Goal: Participate in discussion

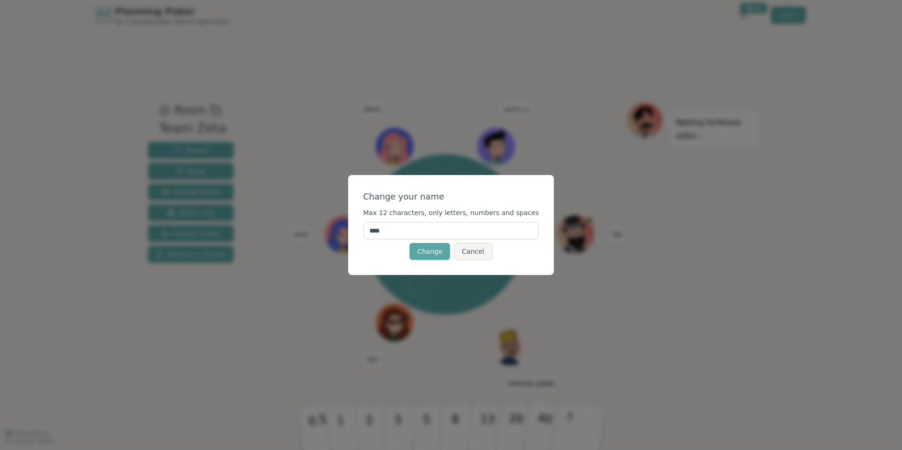
click at [410, 229] on input "****" at bounding box center [451, 230] width 176 height 17
click at [422, 257] on button "Change" at bounding box center [430, 251] width 41 height 17
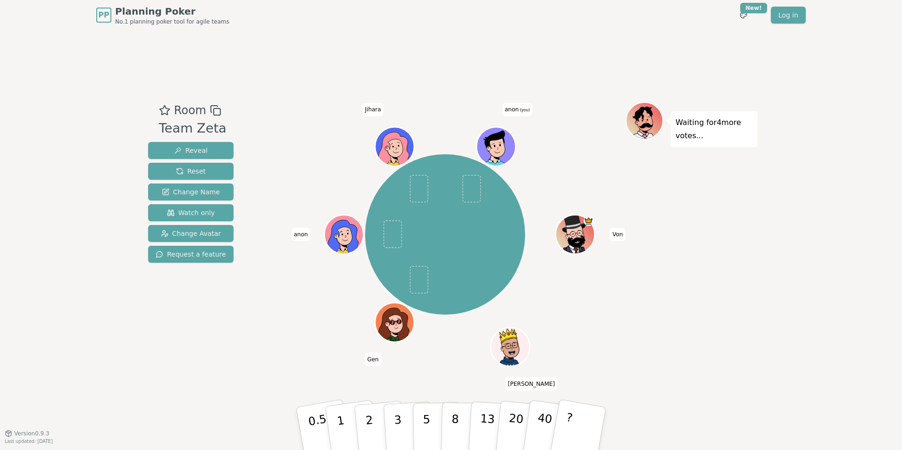
click at [471, 187] on span at bounding box center [471, 188] width 18 height 27
click at [327, 56] on div "Room Team Zeta Reveal Reset Change Name Watch only Change Avatar Request a feat…" at bounding box center [450, 231] width 613 height 403
click at [349, 57] on div "Room Team Zeta Reveal Reset Change Name Watch only Change Avatar Request a feat…" at bounding box center [450, 231] width 613 height 403
click at [192, 171] on span "Reset" at bounding box center [191, 171] width 30 height 9
click at [559, 126] on div "Von [PERSON_NAME] [PERSON_NAME] (you)" at bounding box center [445, 234] width 361 height 231
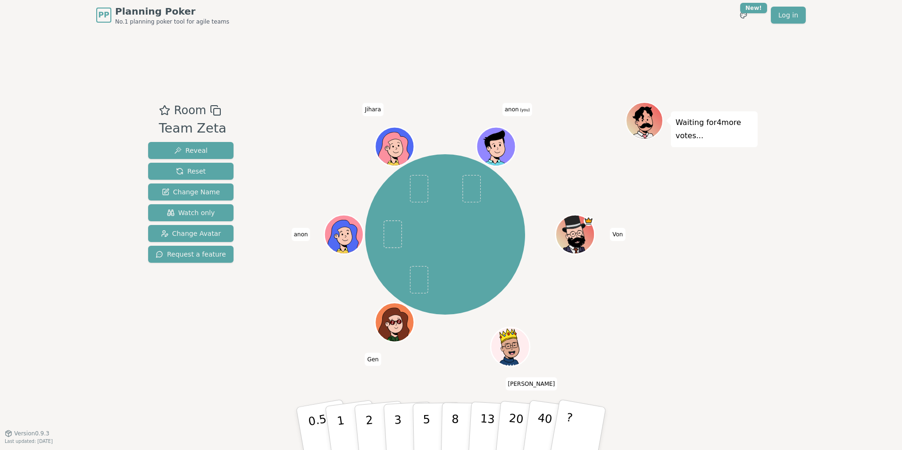
click at [589, 139] on div "Von [PERSON_NAME] [PERSON_NAME] (you)" at bounding box center [445, 234] width 361 height 231
click at [469, 179] on span at bounding box center [471, 188] width 18 height 27
click at [594, 159] on div "Von [PERSON_NAME] [PERSON_NAME] (you)" at bounding box center [445, 234] width 361 height 231
click at [424, 427] on p "5" at bounding box center [427, 428] width 8 height 51
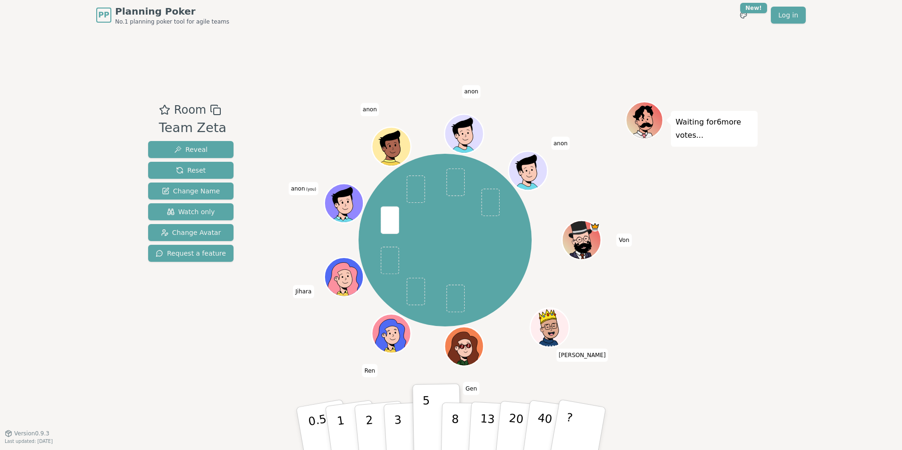
click at [468, 89] on span "anon" at bounding box center [471, 91] width 19 height 13
click at [470, 93] on span "anon" at bounding box center [471, 91] width 19 height 13
click at [466, 91] on span "anon" at bounding box center [471, 91] width 19 height 13
click at [467, 94] on span "anon" at bounding box center [471, 91] width 19 height 13
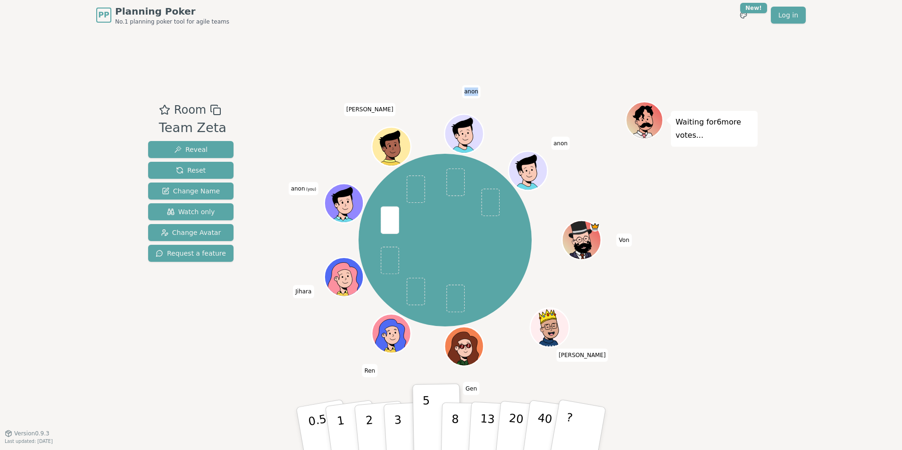
click at [469, 94] on span "anon" at bounding box center [471, 91] width 19 height 13
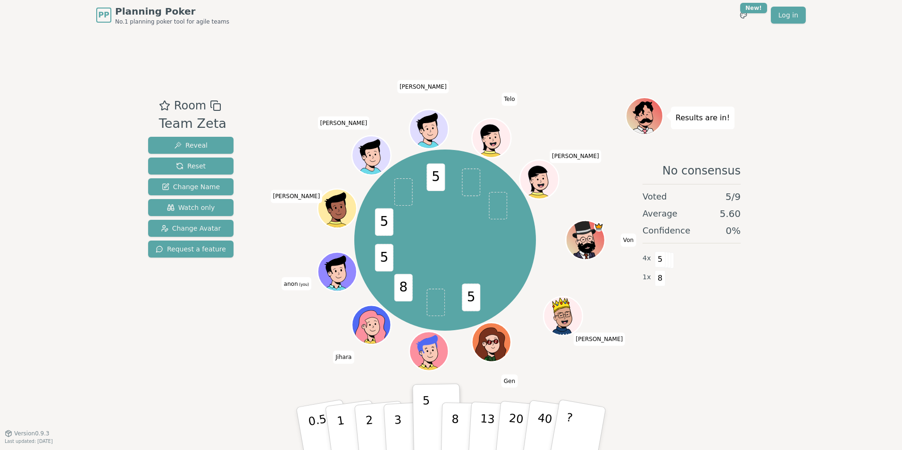
click at [300, 284] on span "(you)" at bounding box center [303, 285] width 11 height 4
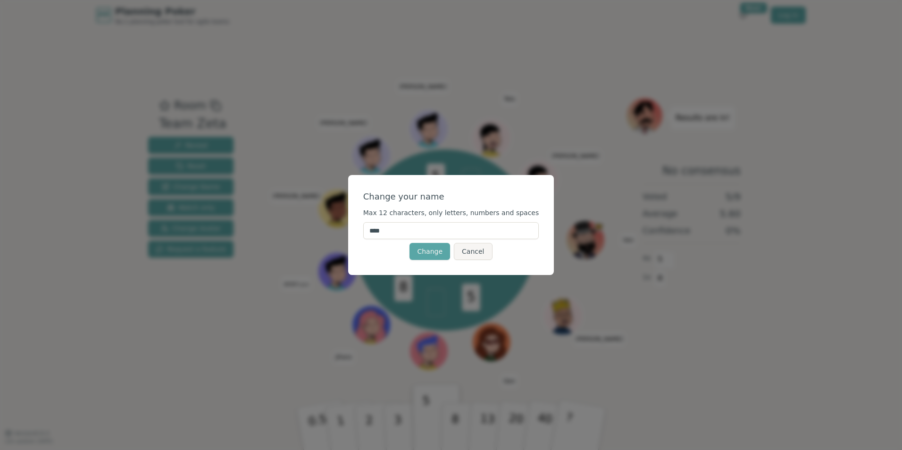
click at [395, 234] on input "****" at bounding box center [451, 230] width 176 height 17
type input "*"
click at [410, 243] on button "Change" at bounding box center [430, 251] width 41 height 17
drag, startPoint x: 391, startPoint y: 232, endPoint x: 415, endPoint y: 233, distance: 23.6
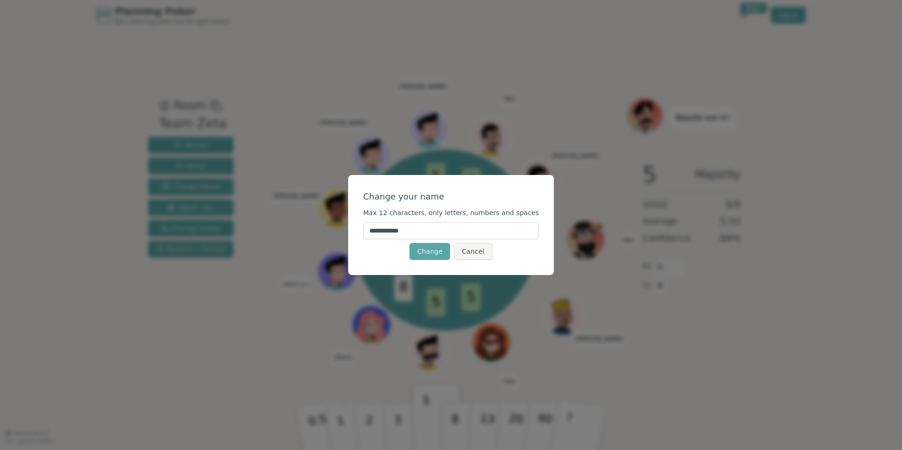
click at [415, 233] on input "**********" at bounding box center [451, 230] width 176 height 17
click at [419, 232] on input "*****" at bounding box center [451, 230] width 176 height 17
type input "****"
click at [436, 250] on button "Change" at bounding box center [430, 251] width 41 height 17
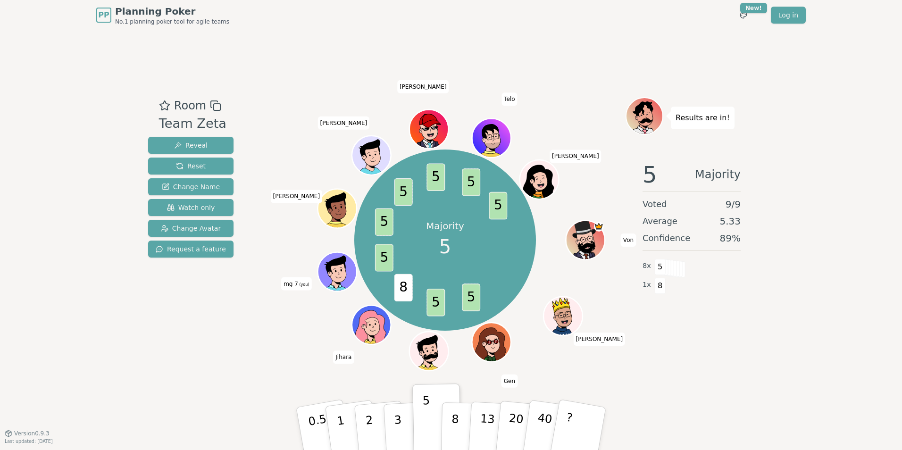
drag, startPoint x: 157, startPoint y: 323, endPoint x: 154, endPoint y: 318, distance: 6.1
click at [157, 324] on div "Room Team Zeta Reveal Reset Change Name Watch only Change Avatar Request a feat…" at bounding box center [190, 231] width 93 height 269
click at [185, 225] on span "Change Avatar" at bounding box center [191, 228] width 60 height 9
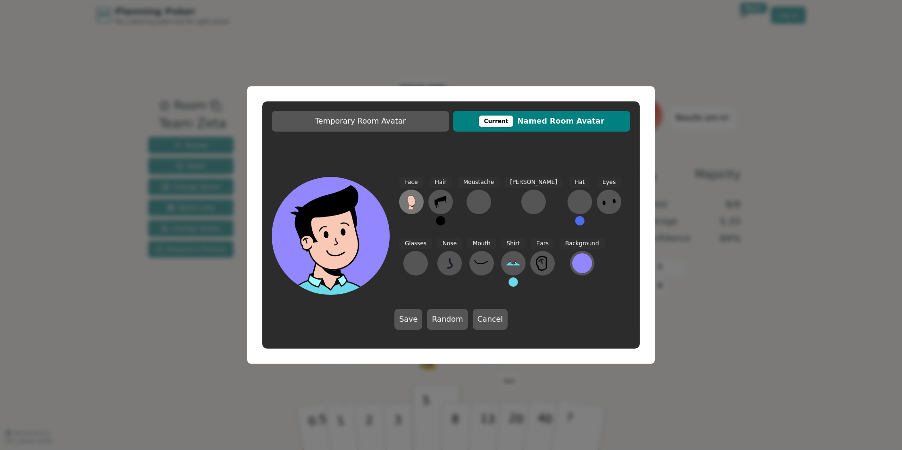
click at [414, 203] on icon at bounding box center [411, 200] width 8 height 10
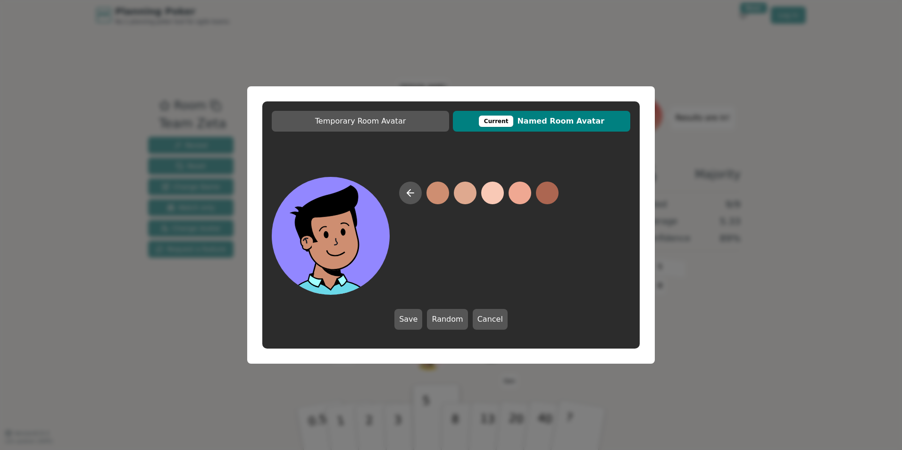
click at [437, 199] on button at bounding box center [438, 193] width 23 height 23
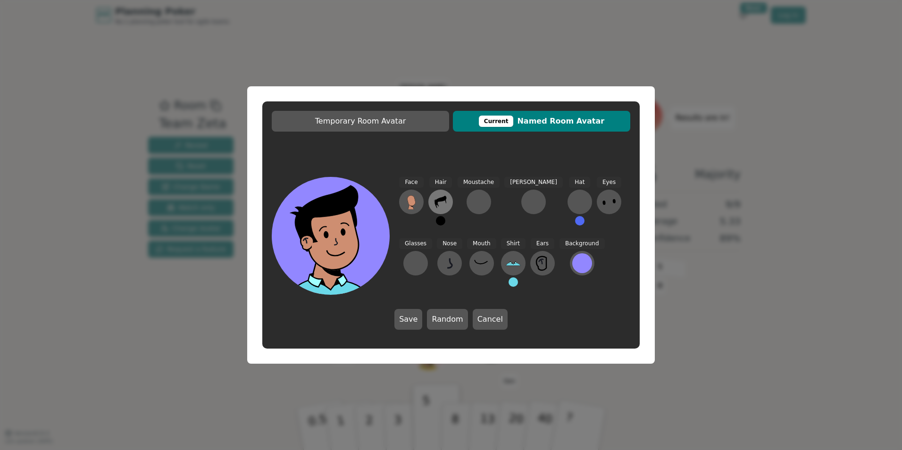
click at [441, 209] on button at bounding box center [440, 202] width 25 height 25
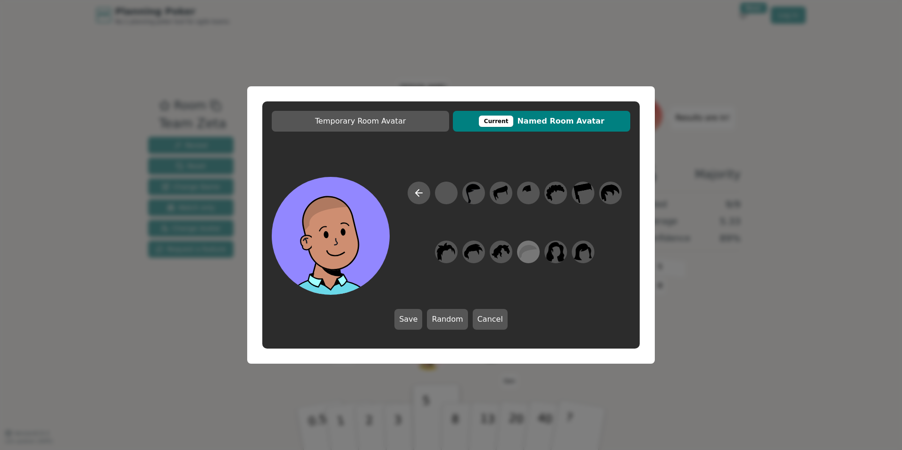
click at [523, 246] on icon at bounding box center [528, 252] width 18 height 21
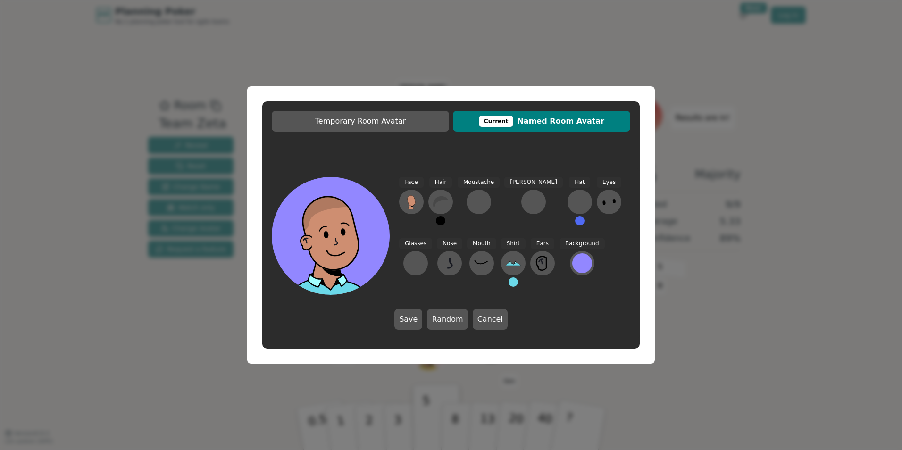
click at [560, 306] on div "Face Hair Moustache [PERSON_NAME] Hat Eyes Glasses Nose Mouth Shirt Ears Backgr…" at bounding box center [450, 253] width 377 height 172
click at [506, 266] on icon at bounding box center [513, 263] width 15 height 15
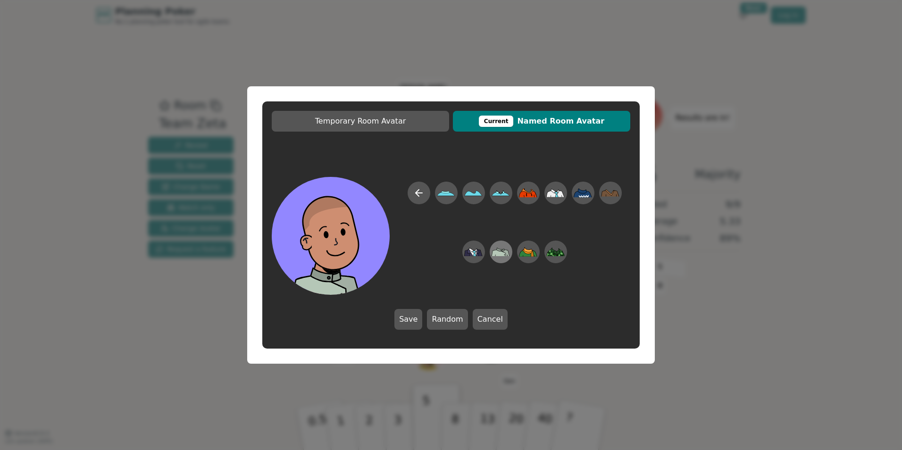
click at [499, 256] on icon at bounding box center [501, 252] width 18 height 8
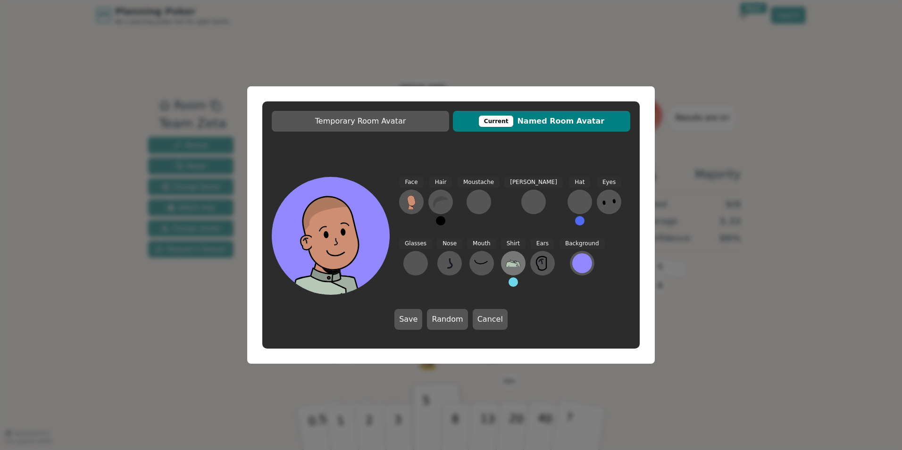
click at [506, 265] on icon at bounding box center [513, 263] width 15 height 15
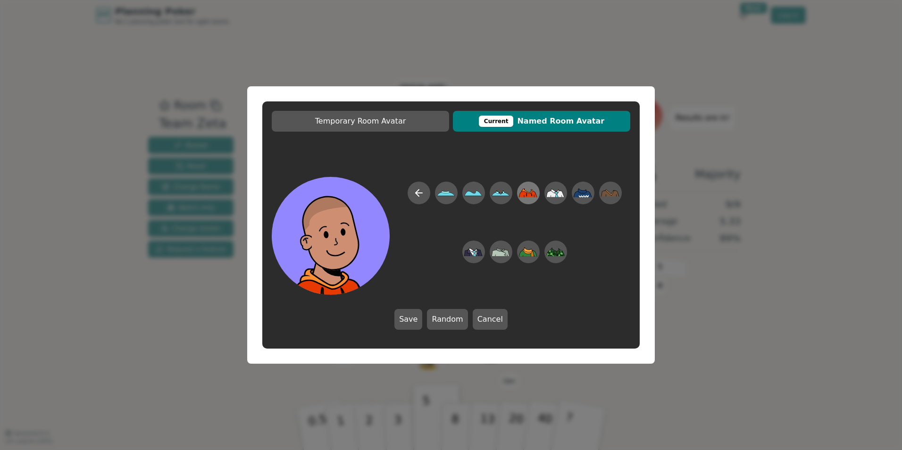
click at [527, 194] on icon at bounding box center [527, 194] width 1 height 3
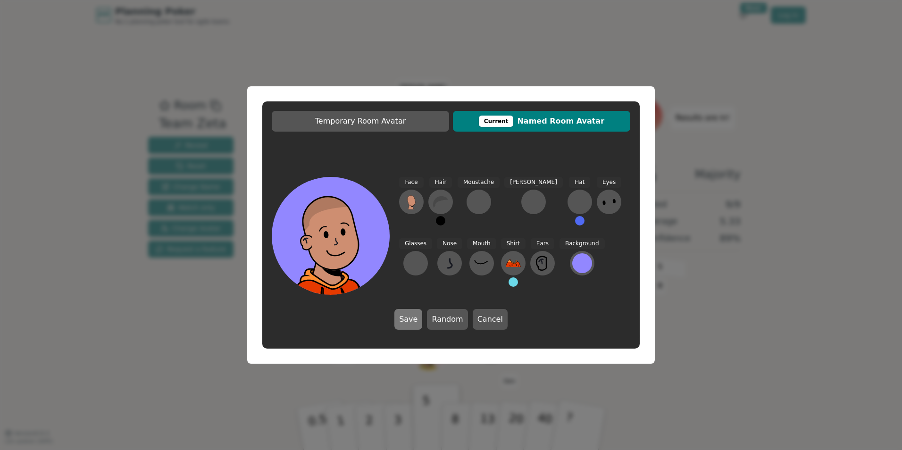
click at [413, 320] on button "Save" at bounding box center [408, 319] width 28 height 21
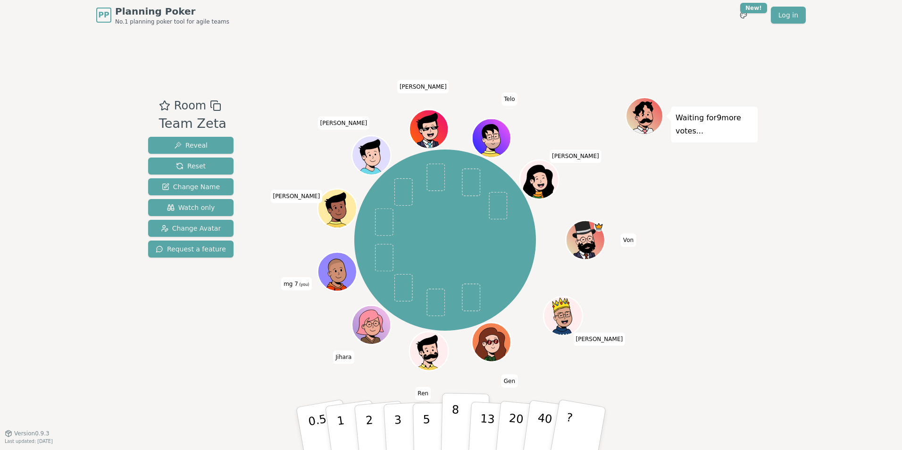
click at [450, 421] on button "8" at bounding box center [465, 429] width 49 height 72
click at [456, 428] on p "8" at bounding box center [455, 428] width 8 height 51
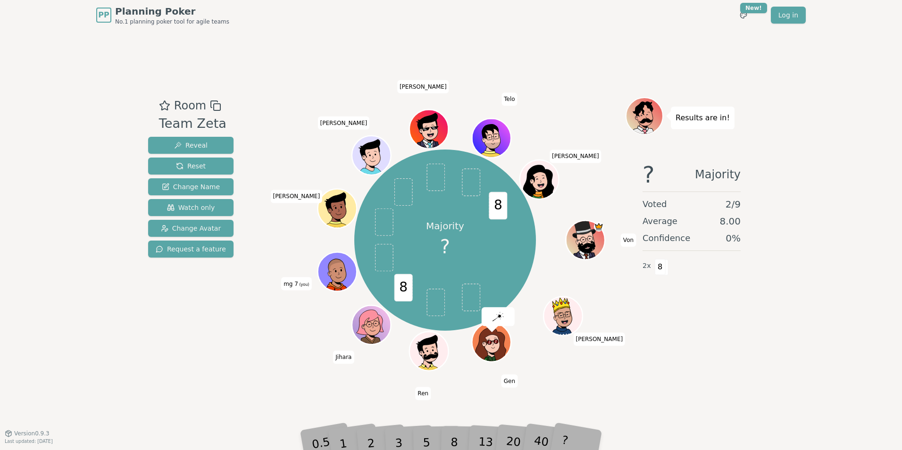
click at [455, 442] on div "8" at bounding box center [465, 428] width 29 height 33
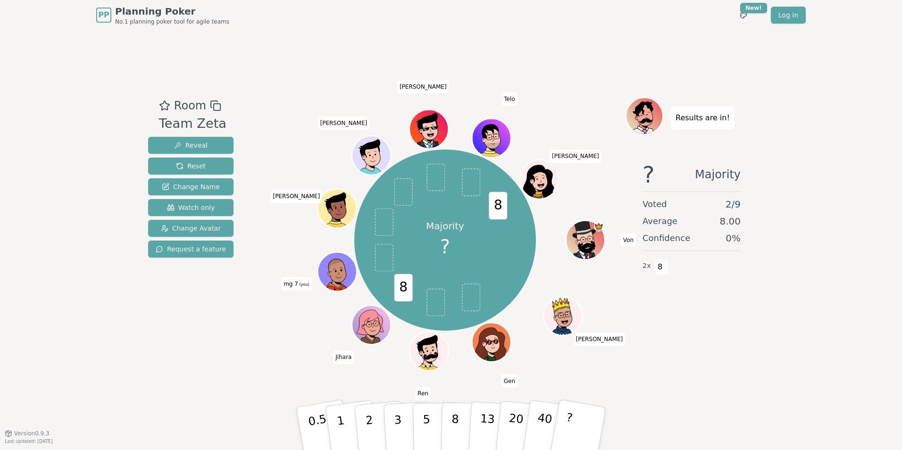
click at [695, 370] on div "Room Team Zeta Reveal Reset Change Name Watch only Change Avatar Request a feat…" at bounding box center [450, 231] width 613 height 403
click at [456, 427] on p "8" at bounding box center [455, 428] width 8 height 51
